Goal: Task Accomplishment & Management: Complete application form

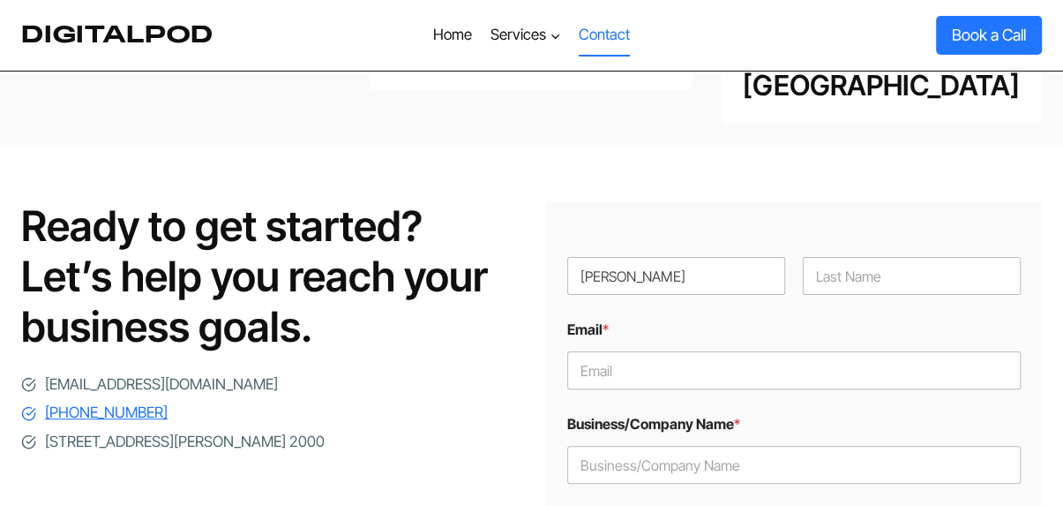
scroll to position [265, 0]
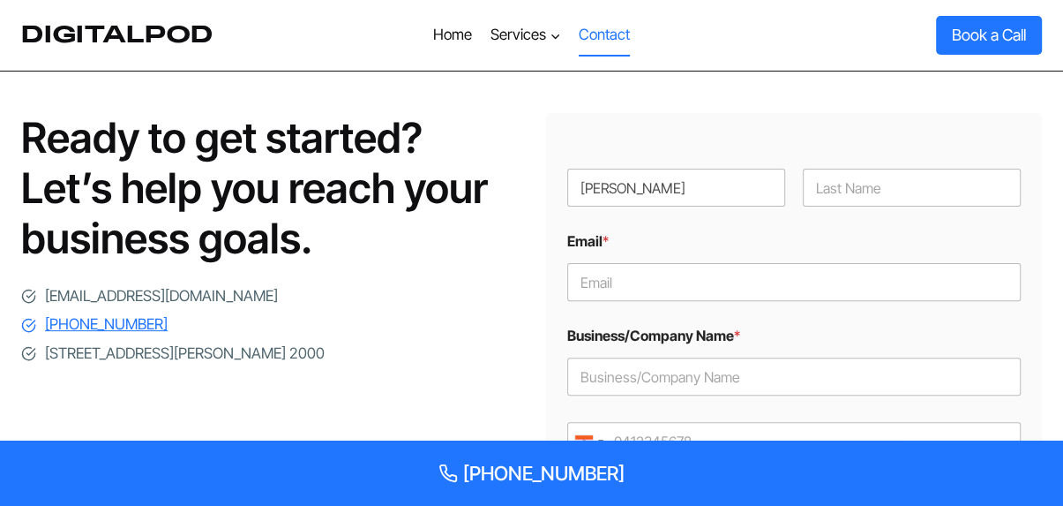
type input "[PERSON_NAME]"
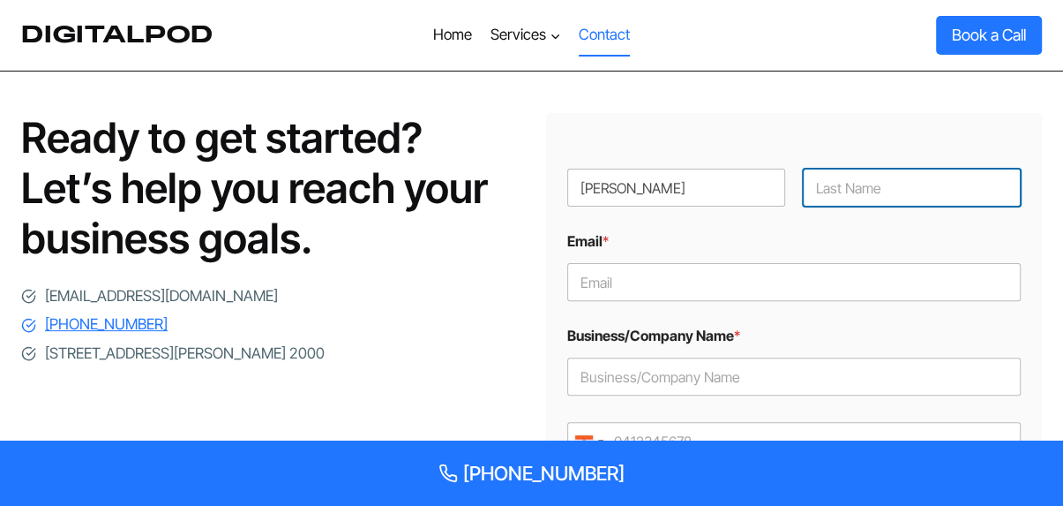
click at [868, 169] on input "Last" at bounding box center [912, 188] width 218 height 38
paste input "[PERSON_NAME]"
type input "[PERSON_NAME]"
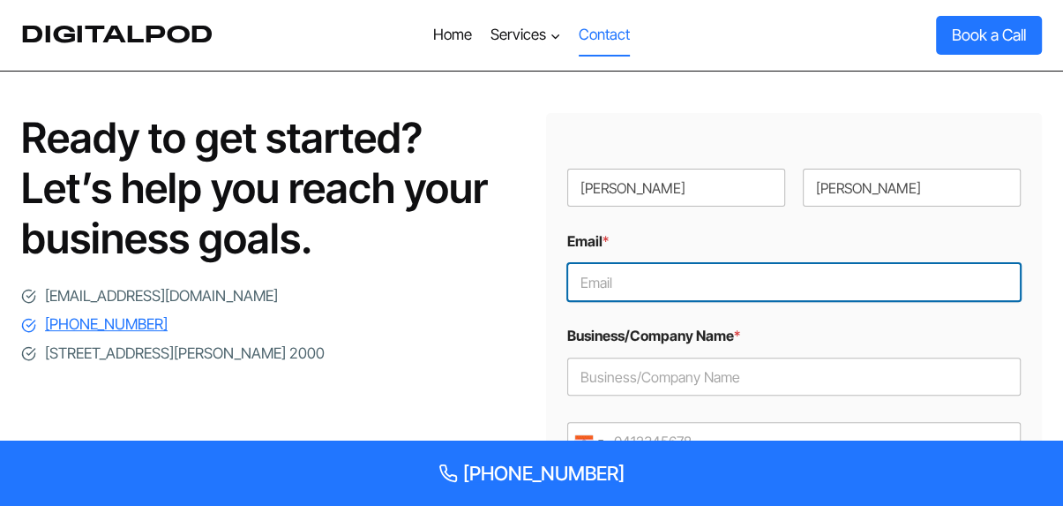
click at [657, 263] on input "Email *" at bounding box center [794, 282] width 455 height 38
paste input "[EMAIL_ADDRESS][DOMAIN_NAME]"
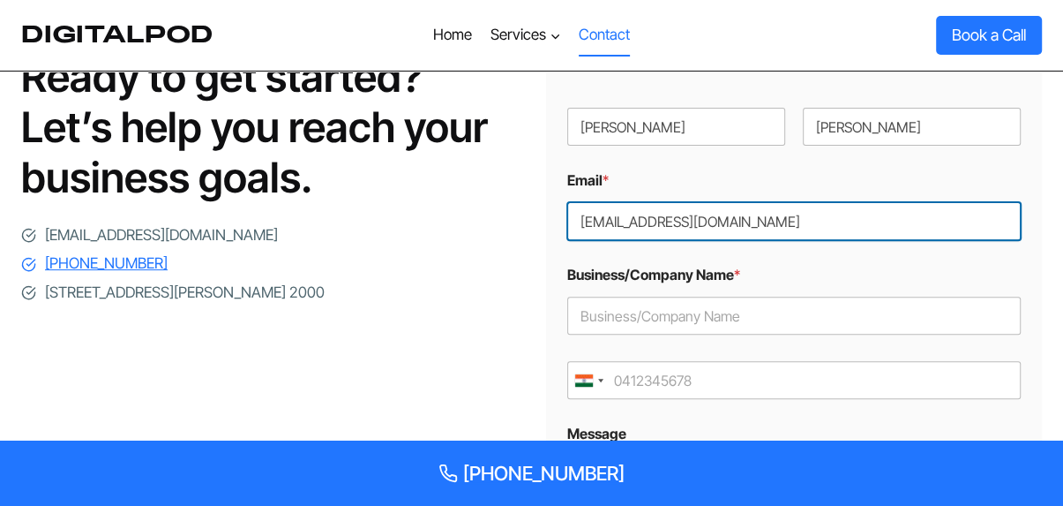
scroll to position [353, 0]
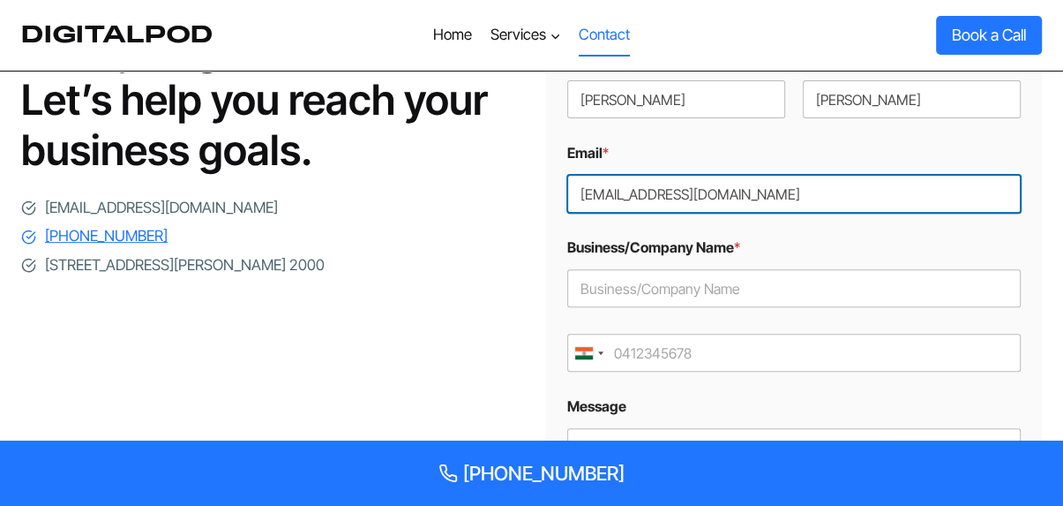
type input "[EMAIL_ADDRESS][DOMAIN_NAME]"
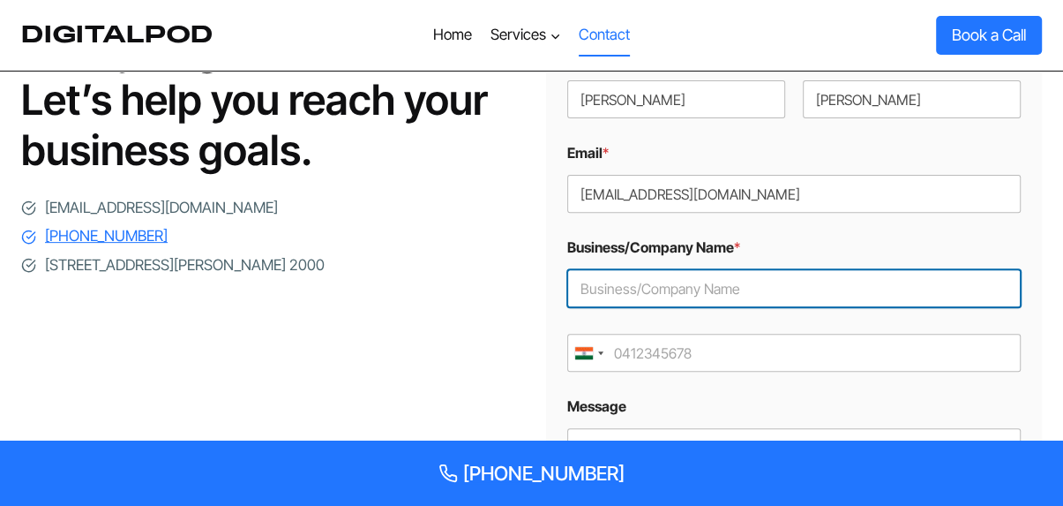
click at [671, 269] on input "Business/Company Name *" at bounding box center [794, 288] width 455 height 38
paste input "Webgrity"
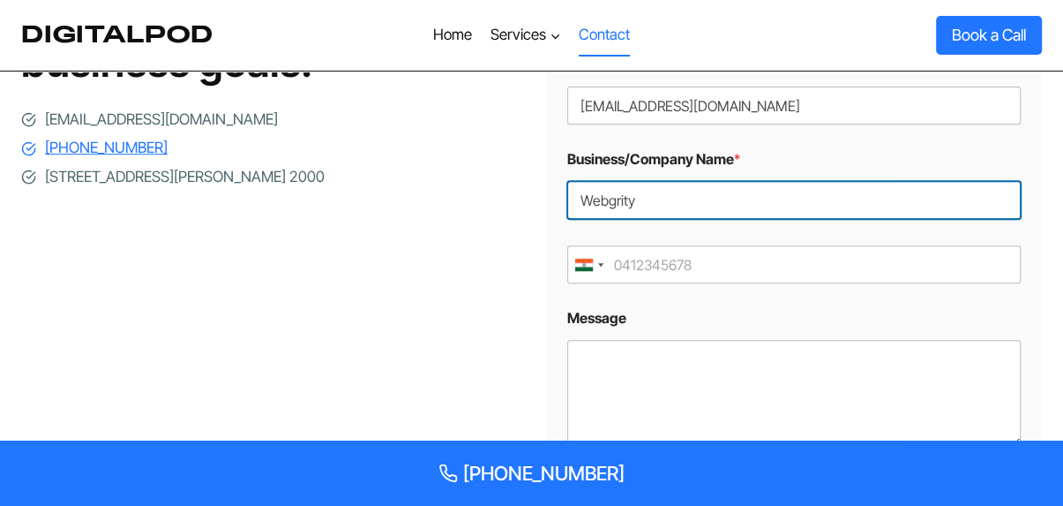
type input "Webgrity"
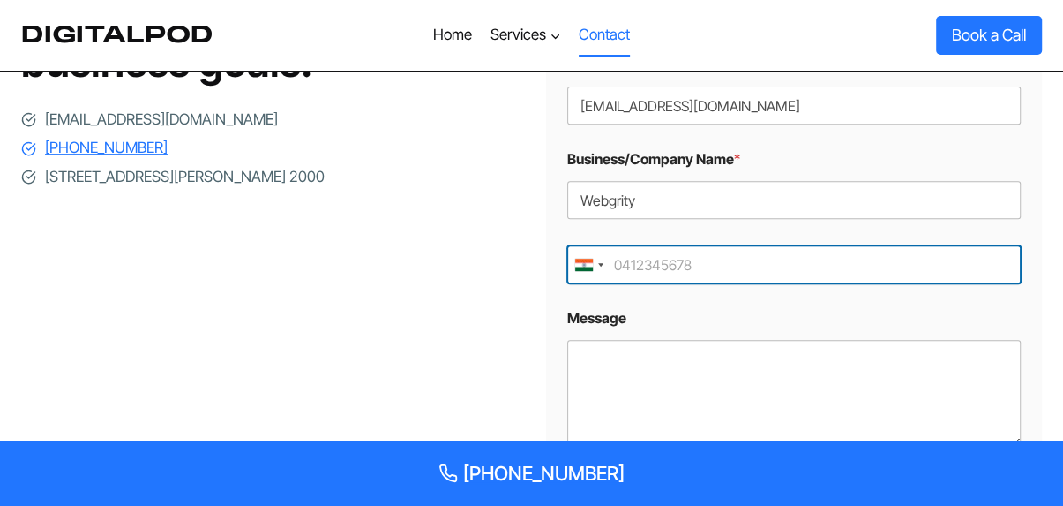
click at [684, 245] on input "Mobile *" at bounding box center [794, 264] width 455 height 38
paste input "3340073326"
type input "03340073326"
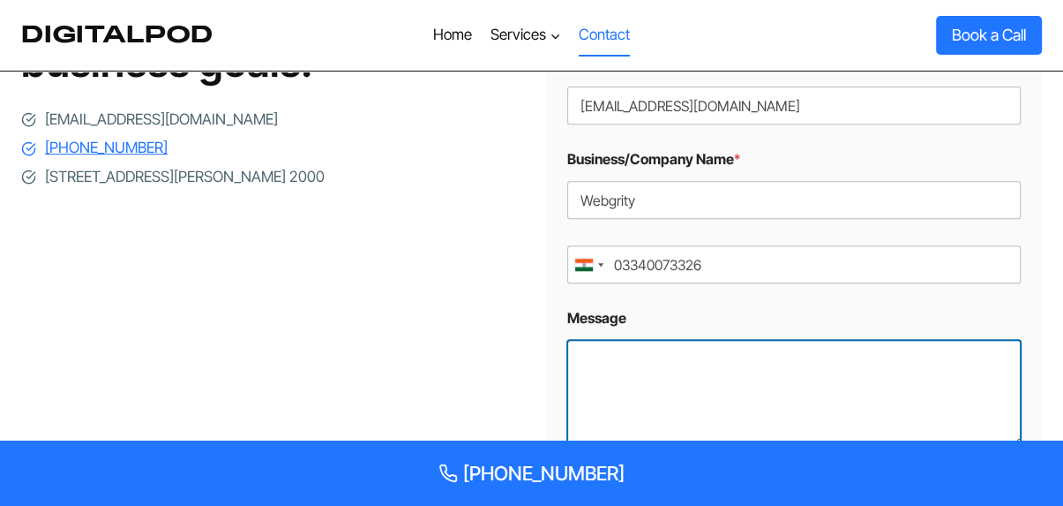
click at [661, 341] on textarea "Message" at bounding box center [794, 393] width 455 height 106
paste textarea "Hello, Our free homepage design service offer is a great way for you to see how…"
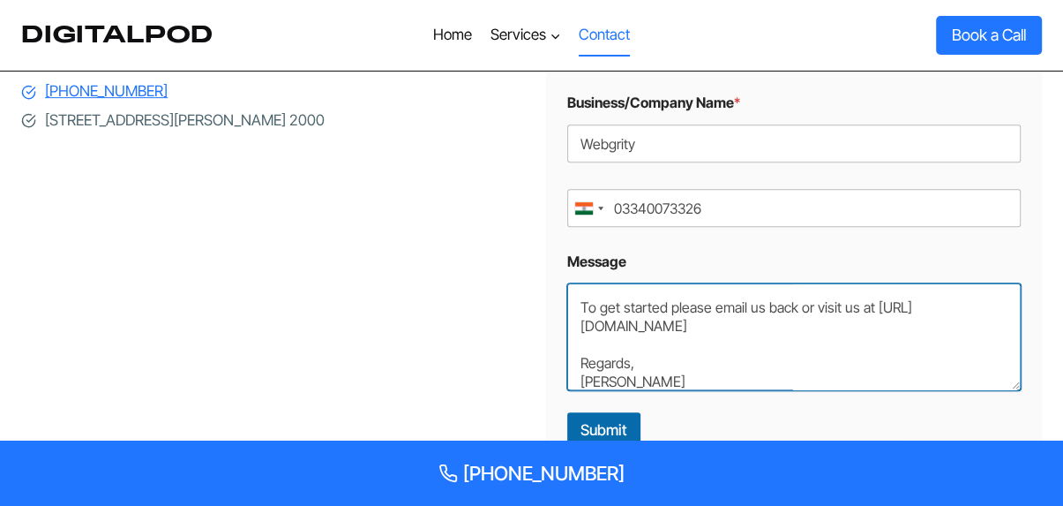
scroll to position [618, 0]
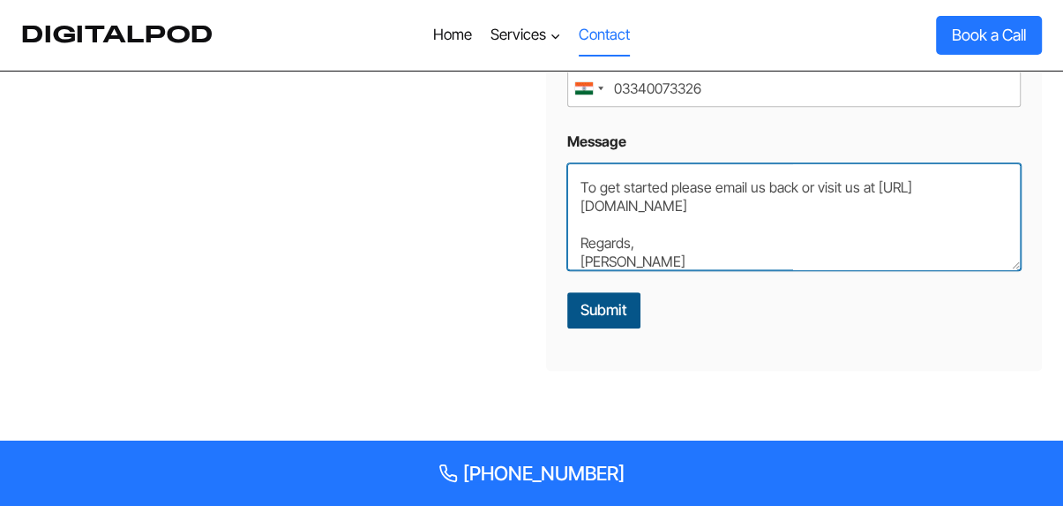
type textarea "Hello, Our free homepage design service offer is a great way for you to see how…"
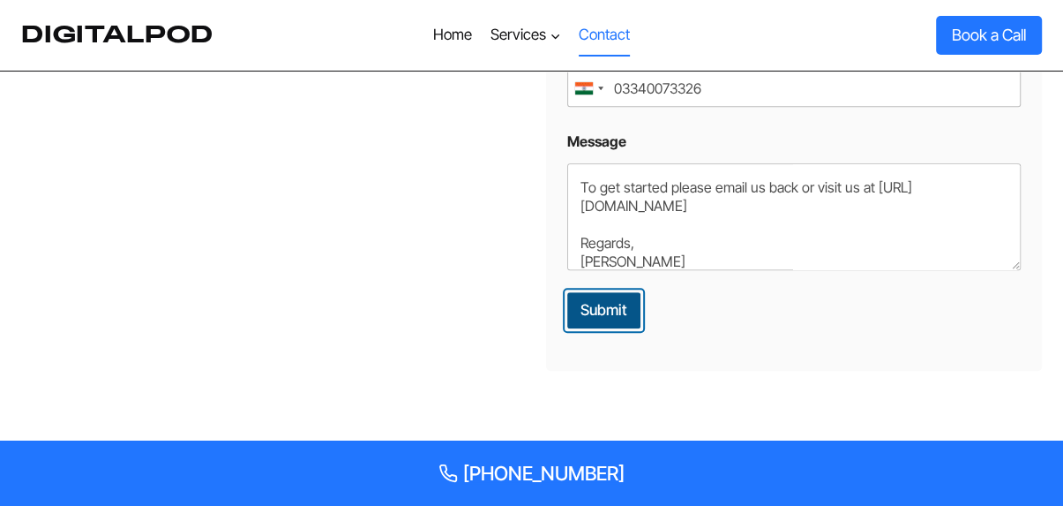
click at [580, 292] on button "Submit" at bounding box center [603, 310] width 73 height 36
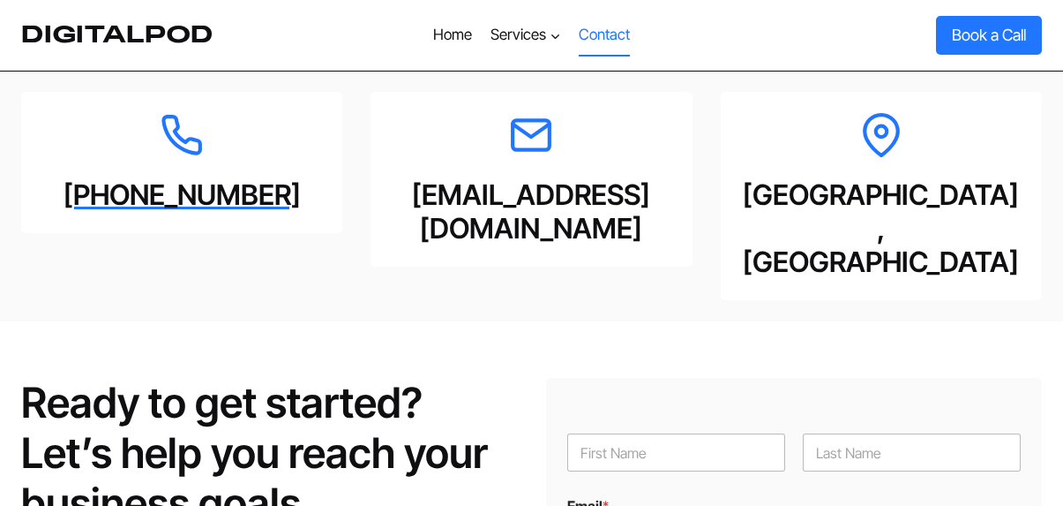
type input "[PERSON_NAME]"
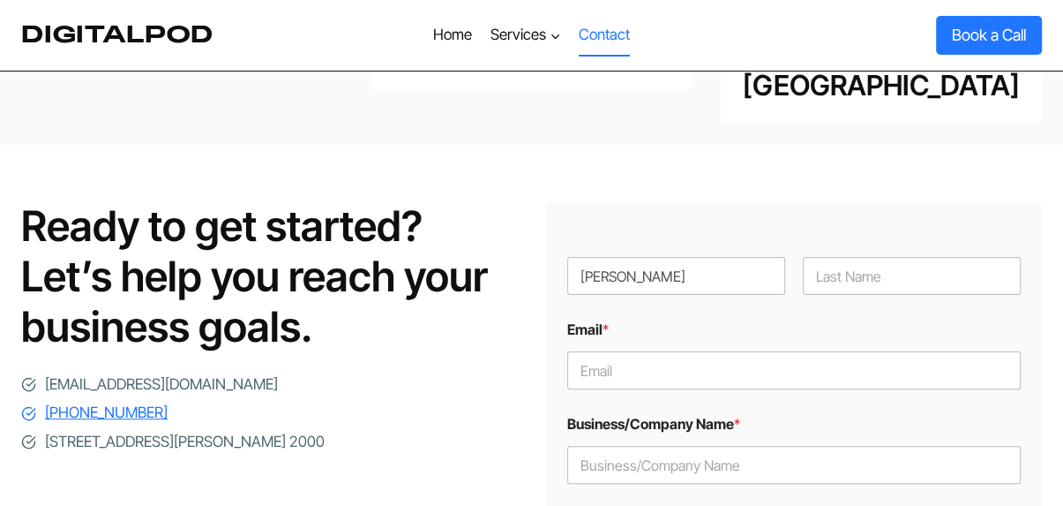
scroll to position [177, 0]
click at [873, 260] on input "Last" at bounding box center [912, 276] width 218 height 38
type input "[PERSON_NAME]"
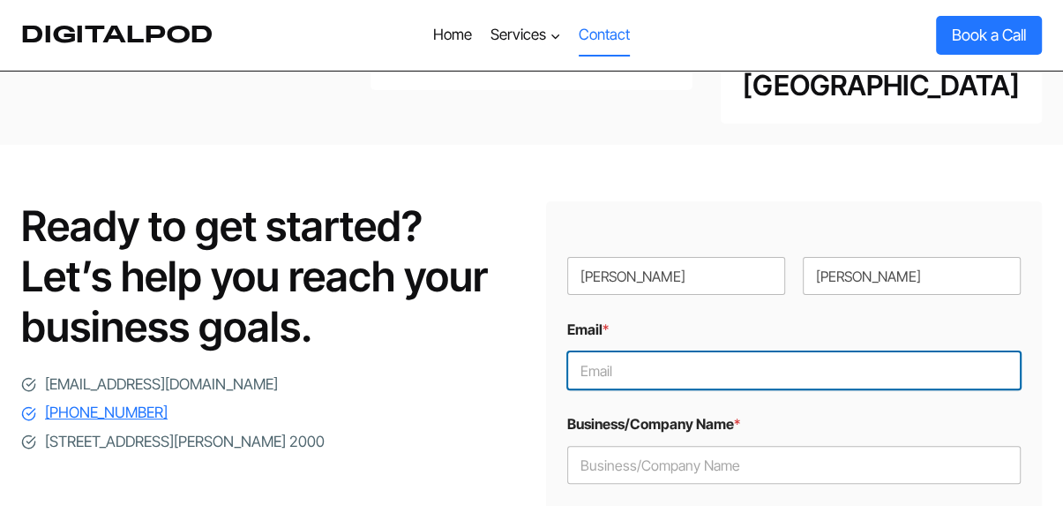
drag, startPoint x: 590, startPoint y: 334, endPoint x: 617, endPoint y: 353, distance: 33.5
click at [589, 351] on input "Email *" at bounding box center [794, 370] width 455 height 38
type input "[EMAIL_ADDRESS][DOMAIN_NAME]"
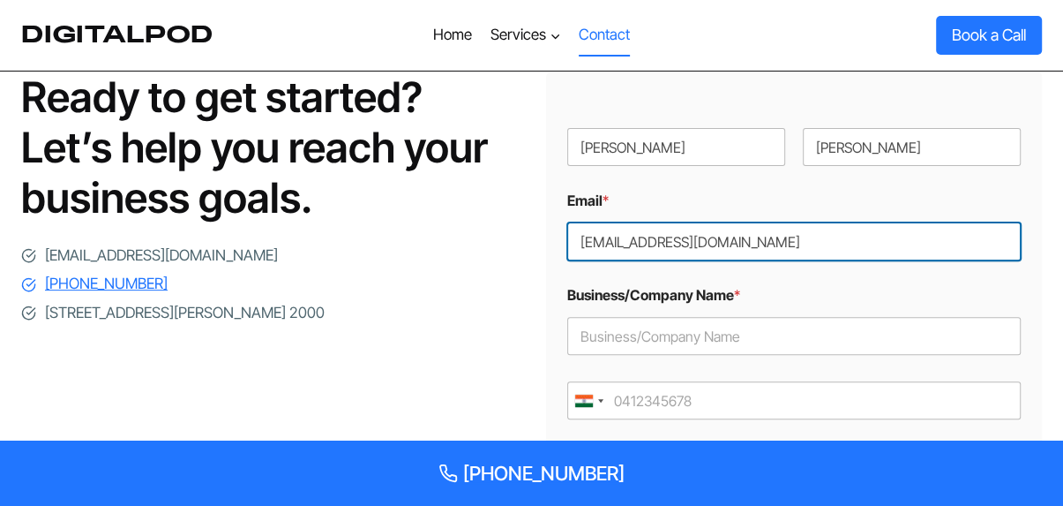
scroll to position [353, 0]
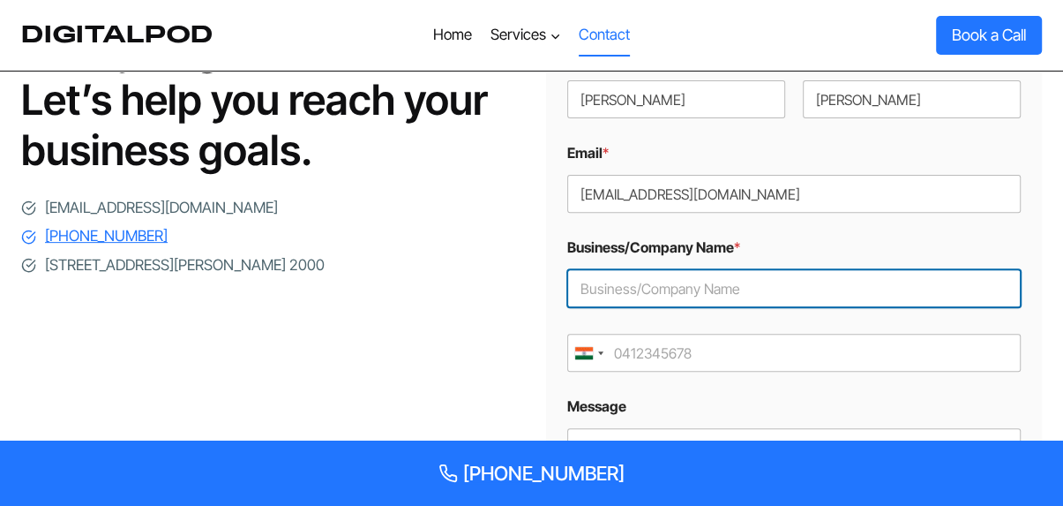
click at [672, 269] on input "Business/Company Name *" at bounding box center [794, 288] width 455 height 38
type input "Webgrity"
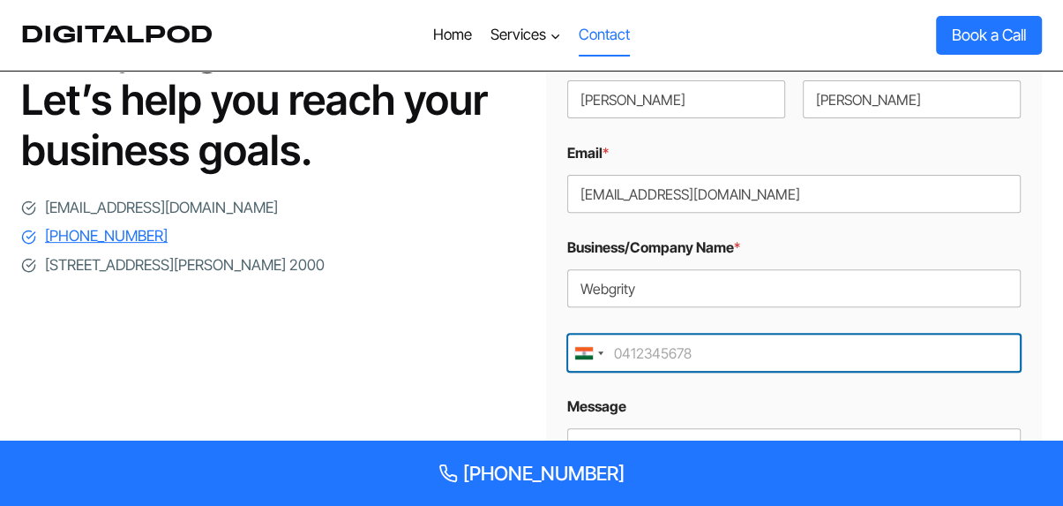
click at [690, 334] on input "Mobile *" at bounding box center [794, 353] width 455 height 38
paste input "3340073326"
click at [613, 334] on input "3340073326" at bounding box center [794, 353] width 455 height 38
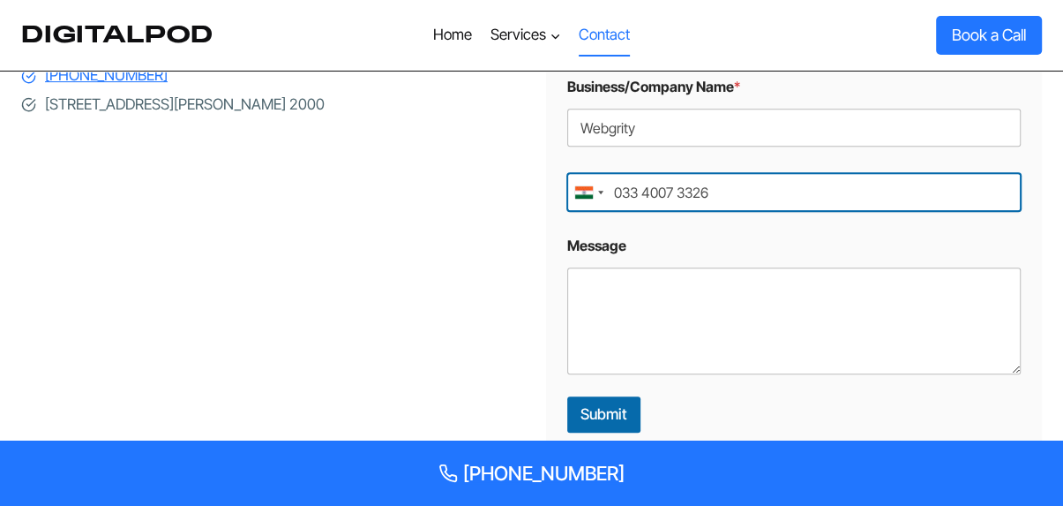
scroll to position [530, 0]
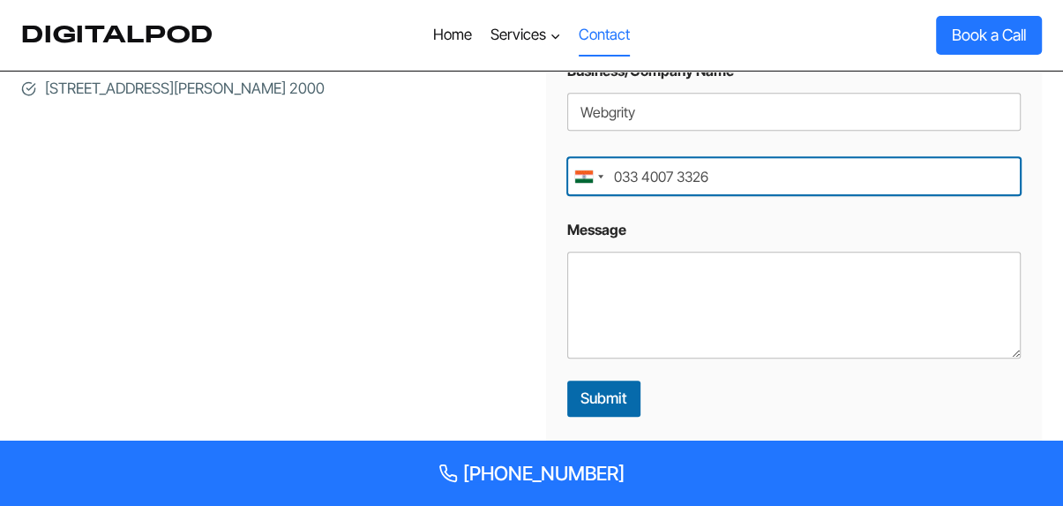
type input "033 4007 3326"
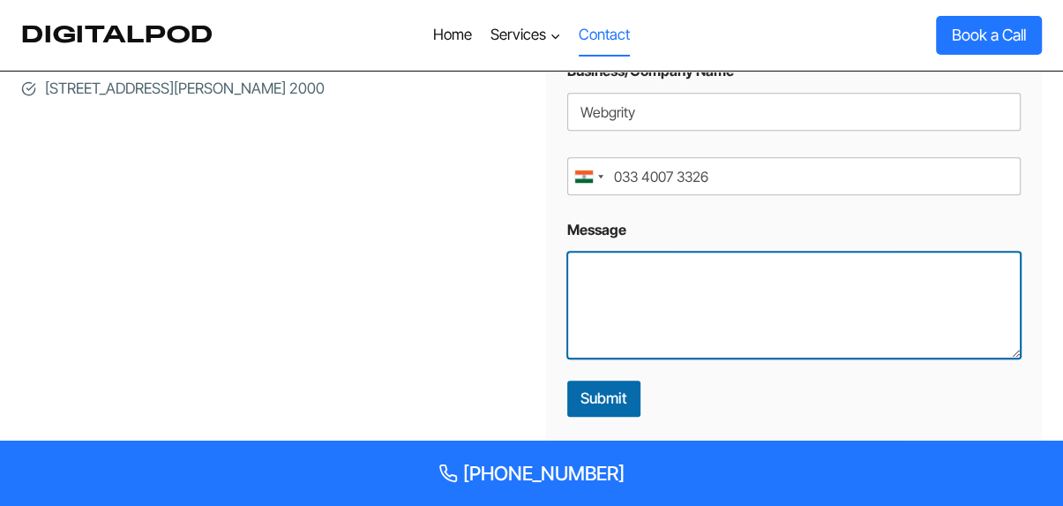
click at [632, 268] on textarea "Message" at bounding box center [794, 305] width 455 height 106
paste textarea "Hello, Our free homepage design service offer is a great way for you to see how…"
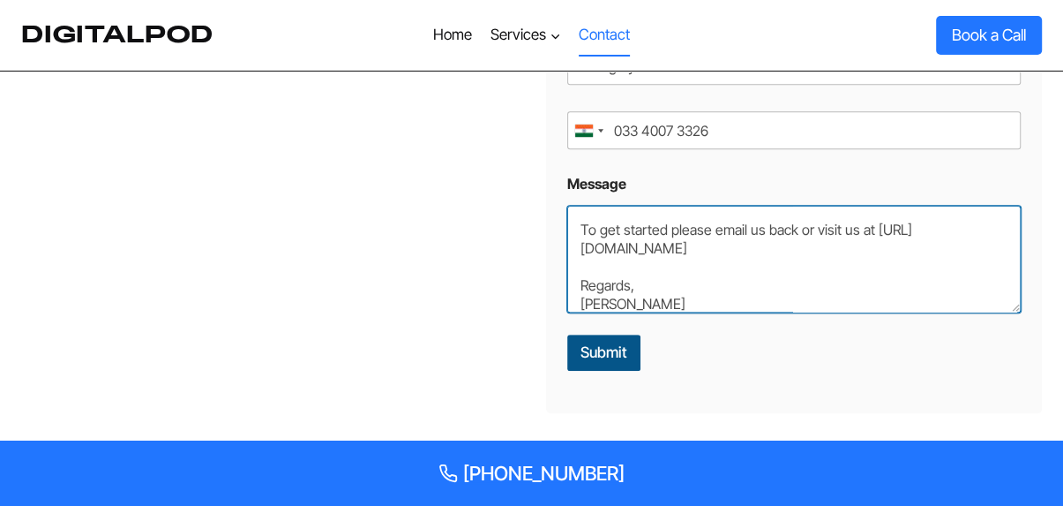
scroll to position [618, 0]
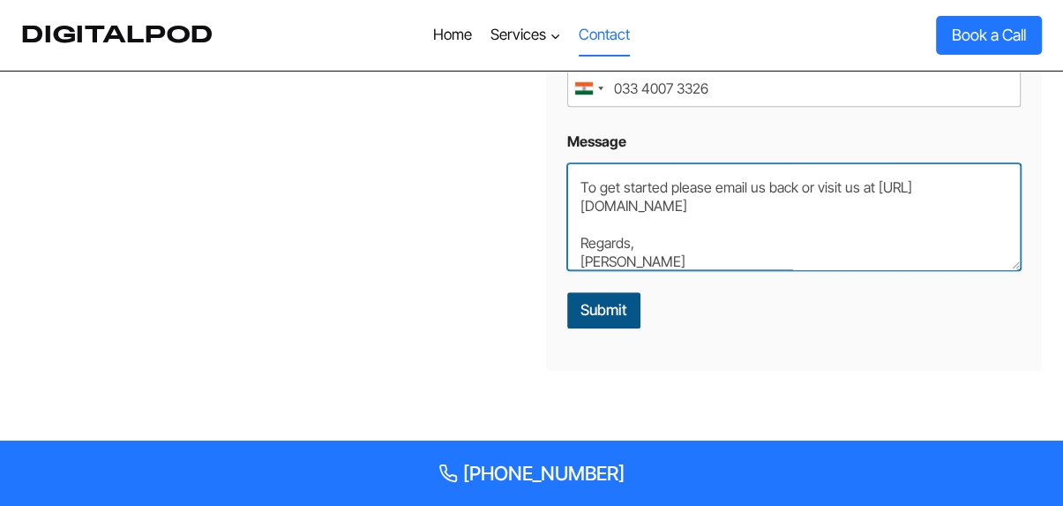
type textarea "Hello, Our free homepage design service offer is a great way for you to see how…"
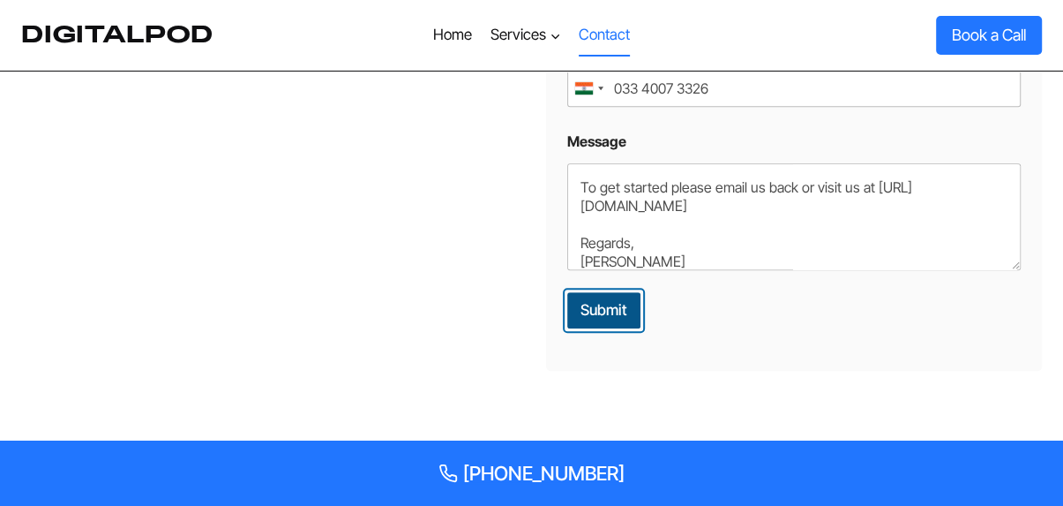
click at [605, 292] on button "Submit" at bounding box center [603, 310] width 73 height 36
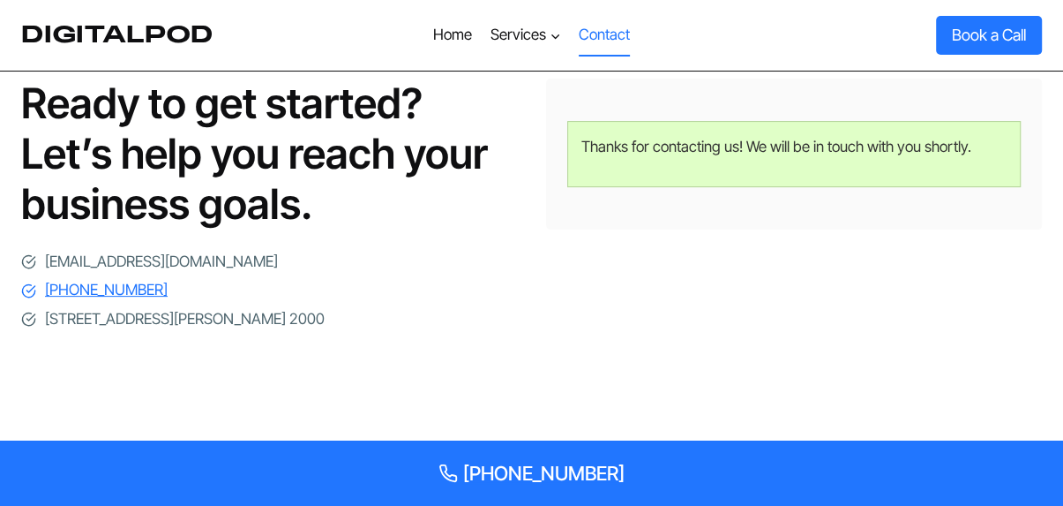
scroll to position [298, 0]
